Goal: Complete application form

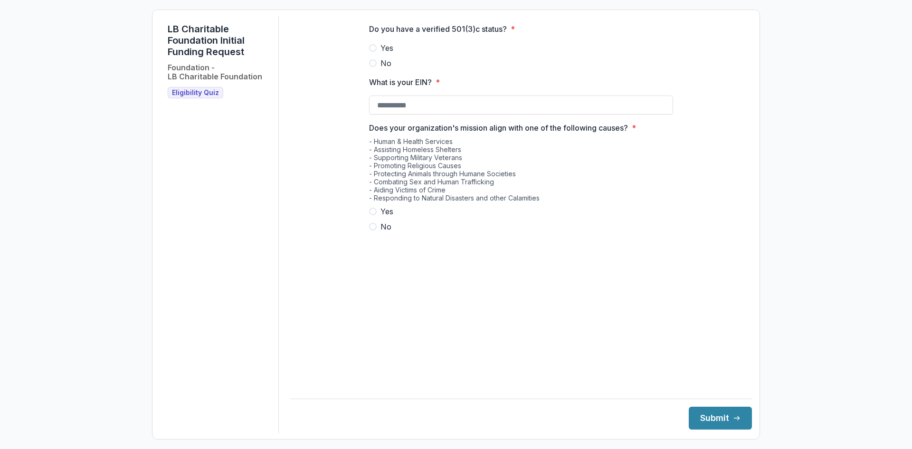
click at [375, 52] on span at bounding box center [373, 48] width 8 height 8
click at [380, 114] on input "What is your EIN? *" at bounding box center [521, 104] width 304 height 19
type input "**********"
click at [372, 215] on span at bounding box center [373, 211] width 8 height 8
drag, startPoint x: 702, startPoint y: 416, endPoint x: 690, endPoint y: 413, distance: 12.8
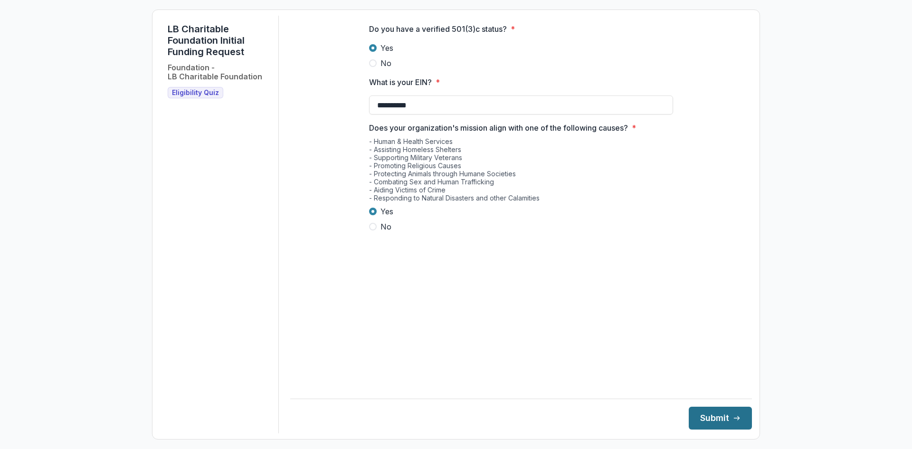
click at [701, 416] on button "Submit" at bounding box center [719, 417] width 63 height 23
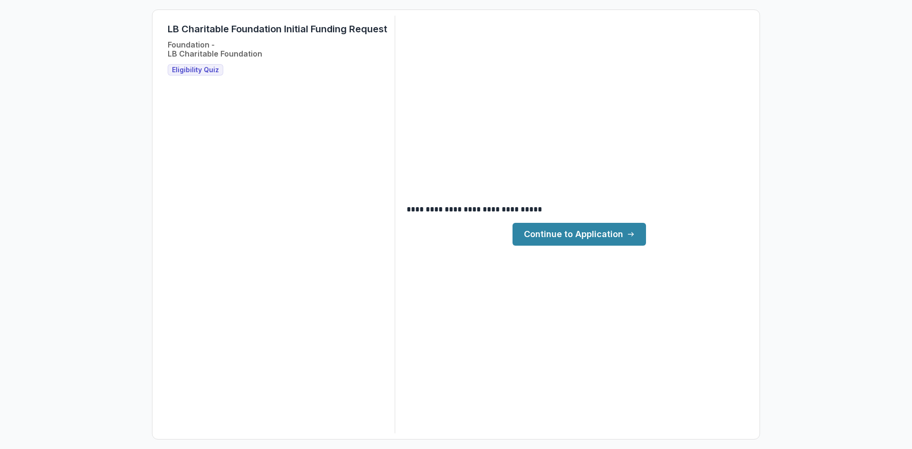
click at [529, 232] on link "Continue to Application" at bounding box center [578, 234] width 133 height 23
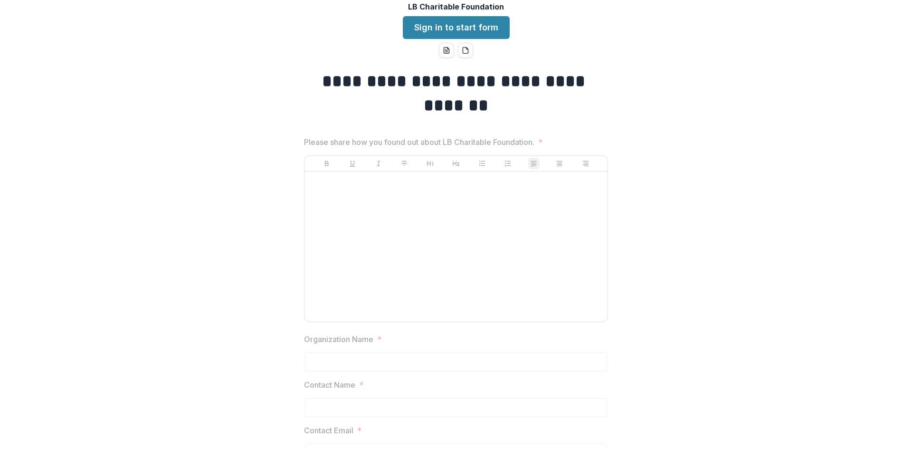
scroll to position [47, 0]
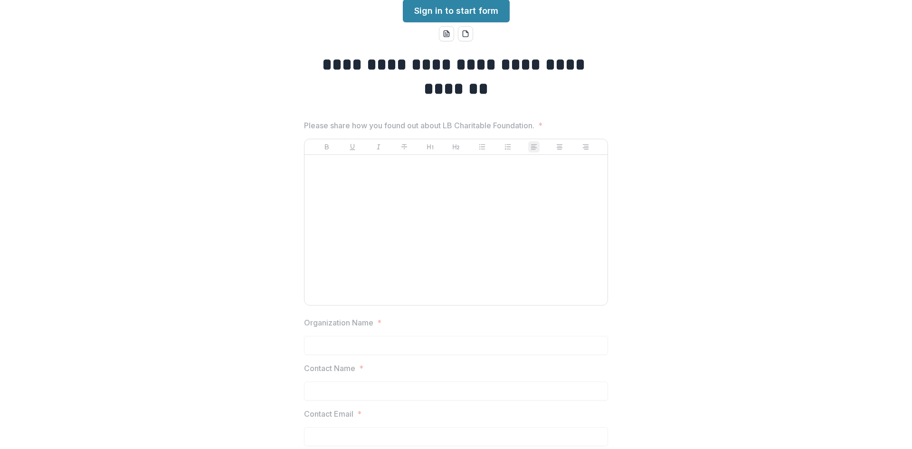
click at [415, 221] on div at bounding box center [455, 230] width 295 height 142
click at [443, 38] on button "word-download" at bounding box center [446, 33] width 15 height 15
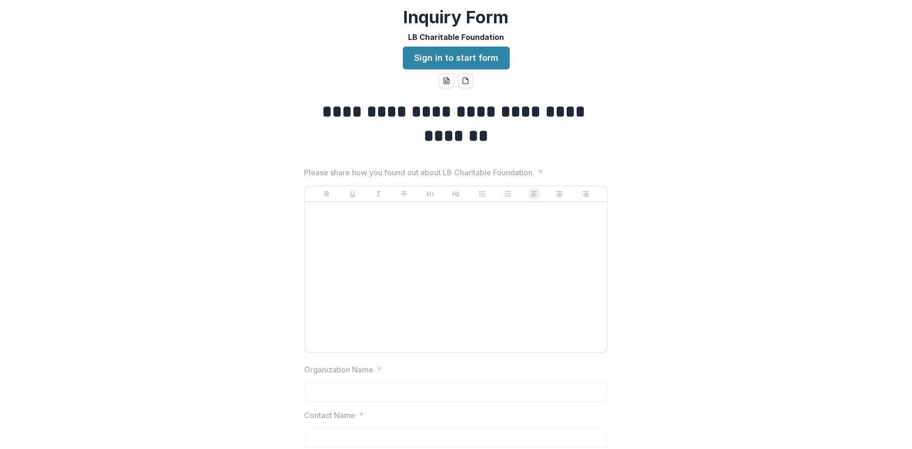
scroll to position [0, 0]
